Goal: Understand process/instructions

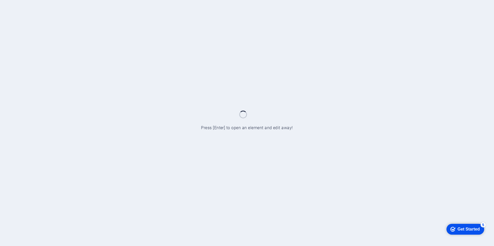
click at [482, 223] on div "5" at bounding box center [482, 224] width 5 height 5
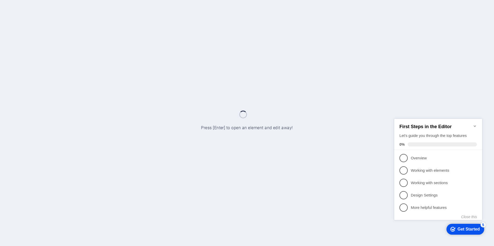
click at [364, 190] on div at bounding box center [247, 123] width 494 height 246
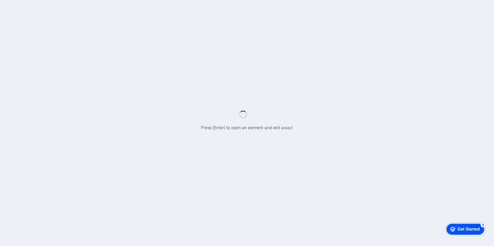
click at [275, 137] on div at bounding box center [247, 123] width 494 height 246
click at [463, 228] on div "Get Started" at bounding box center [468, 229] width 22 height 5
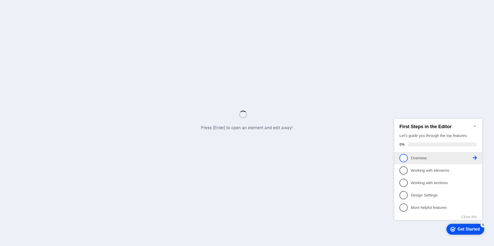
click at [404, 158] on span "1" at bounding box center [403, 158] width 8 height 8
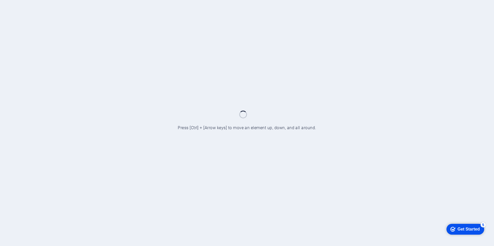
click at [154, 94] on div at bounding box center [247, 123] width 494 height 246
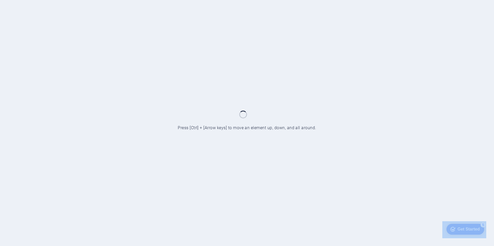
click at [154, 94] on div at bounding box center [247, 123] width 494 height 246
